Goal: Register for event/course

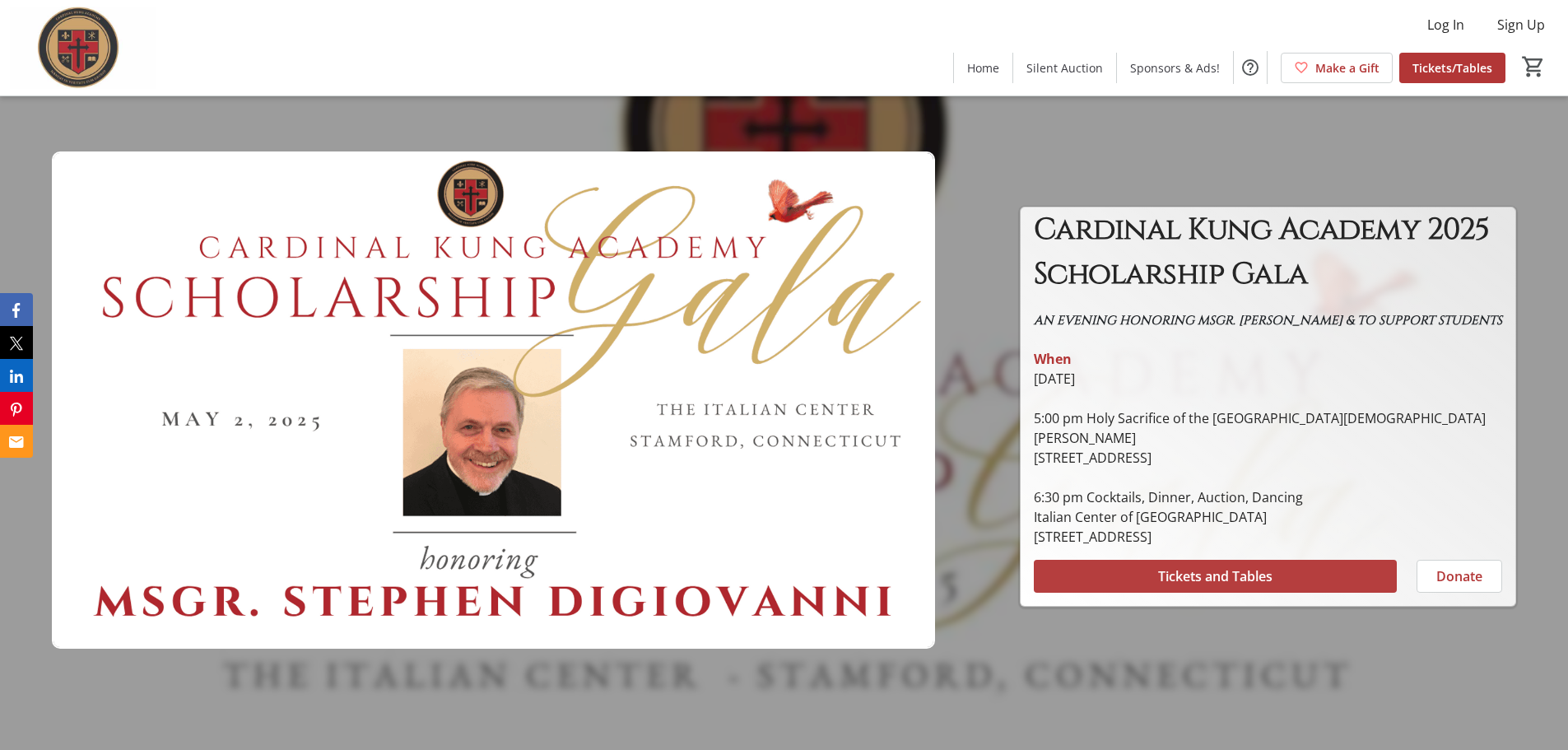
click at [1218, 586] on span "Tickets and Tables" at bounding box center [1216, 576] width 115 height 19
